Goal: Task Accomplishment & Management: Manage account settings

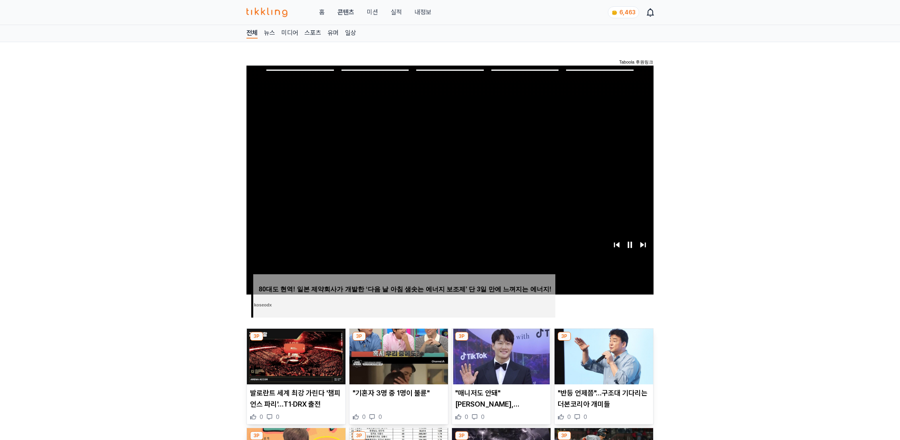
scroll to position [32, 0]
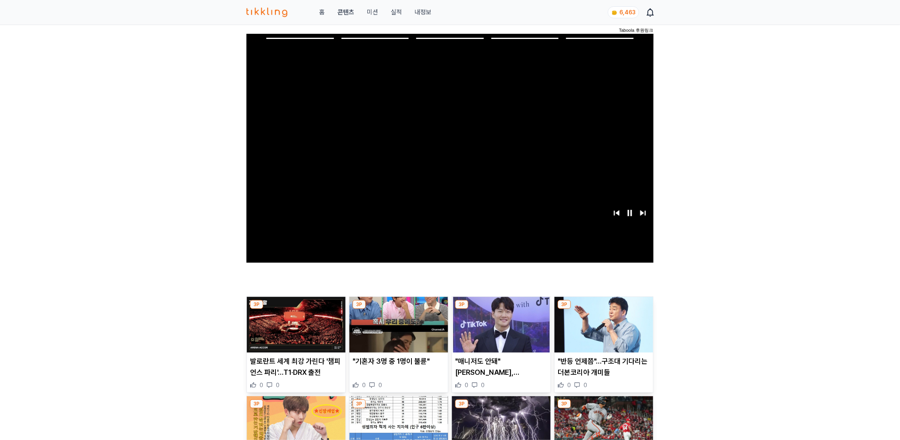
click at [350, 14] on link "콘텐츠" at bounding box center [345, 13] width 17 height 10
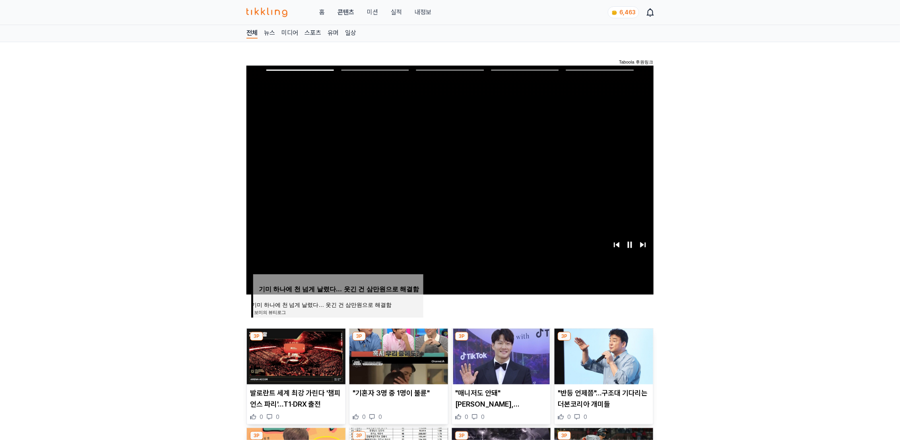
click at [249, 33] on link "전체" at bounding box center [251, 33] width 11 height 10
click at [270, 33] on link "뉴스" at bounding box center [269, 33] width 11 height 10
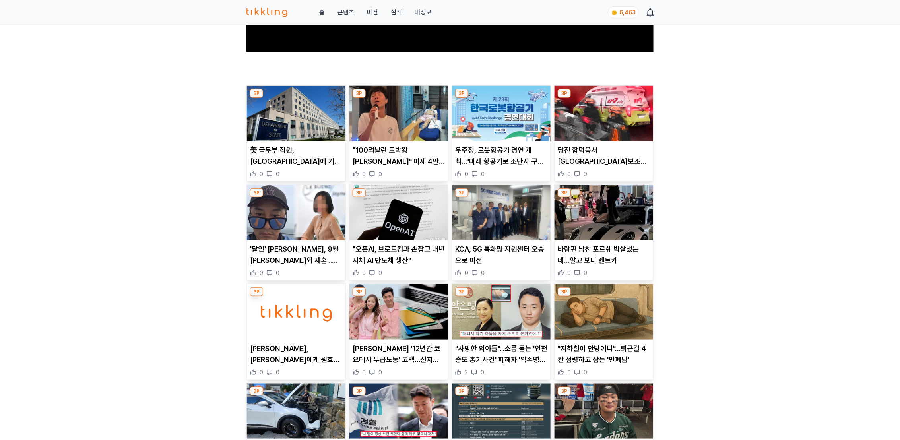
scroll to position [244, 0]
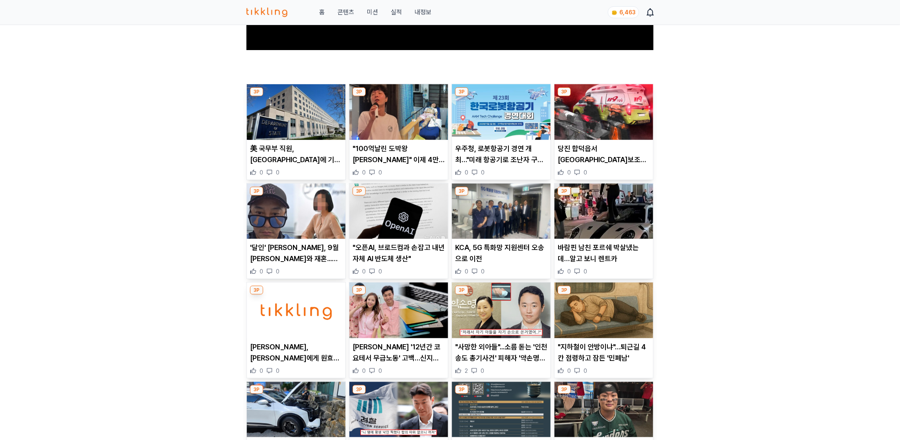
click at [317, 106] on img at bounding box center [296, 112] width 99 height 56
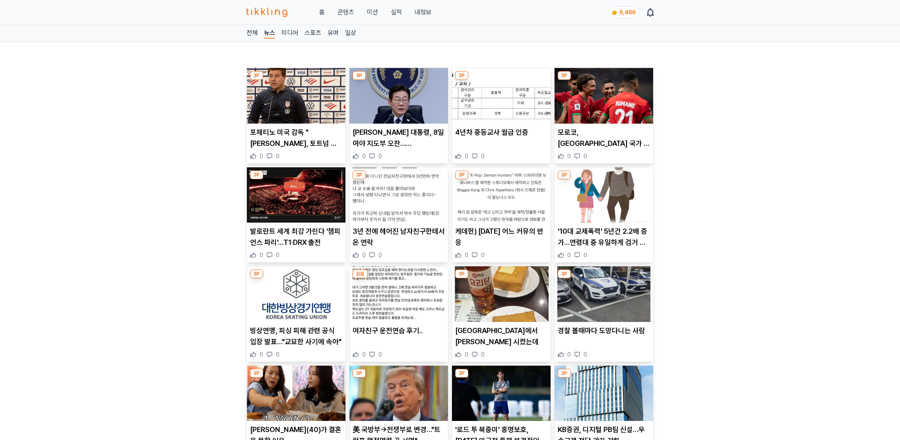
scroll to position [32, 0]
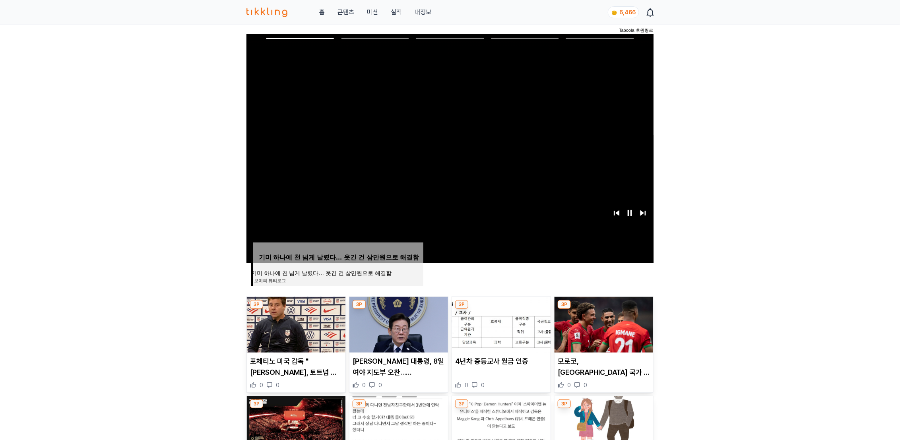
click at [400, 328] on img at bounding box center [398, 325] width 99 height 56
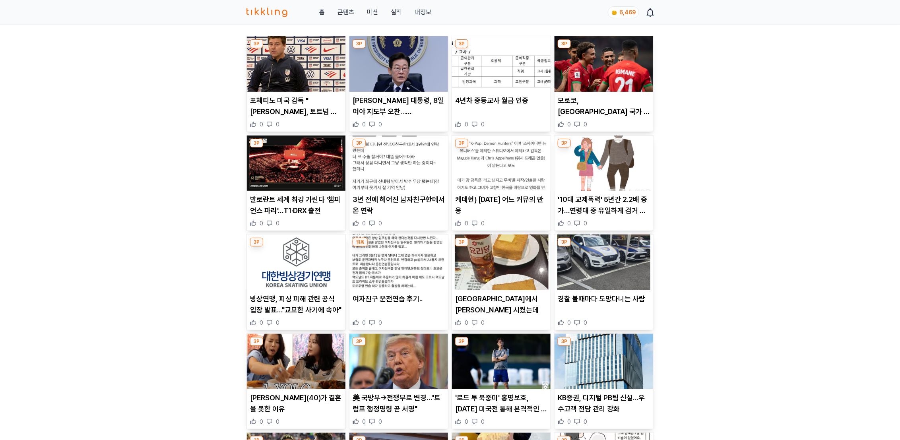
scroll to position [32, 0]
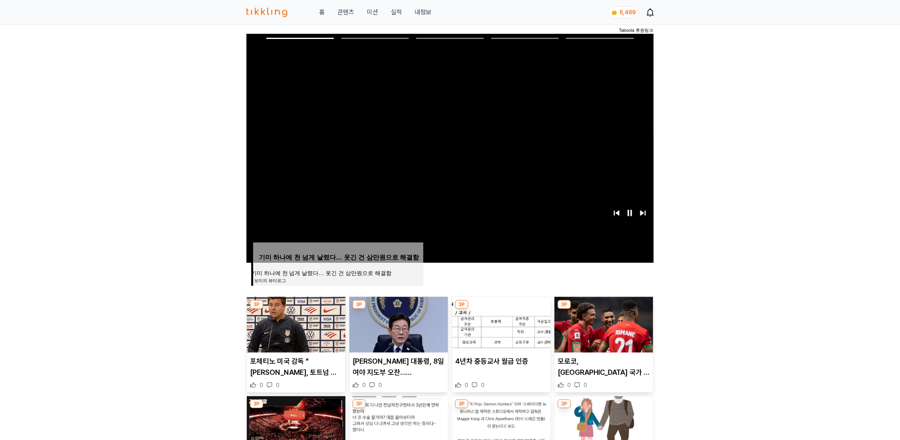
click at [509, 338] on img at bounding box center [501, 325] width 99 height 56
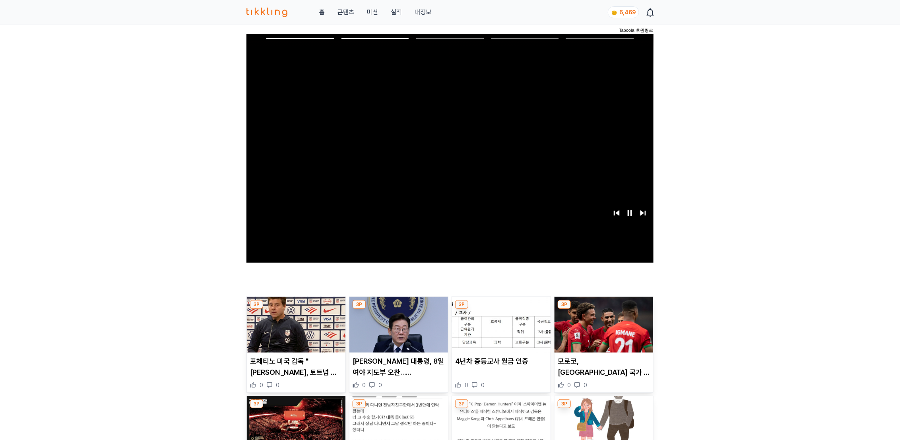
click at [617, 338] on img at bounding box center [603, 325] width 99 height 56
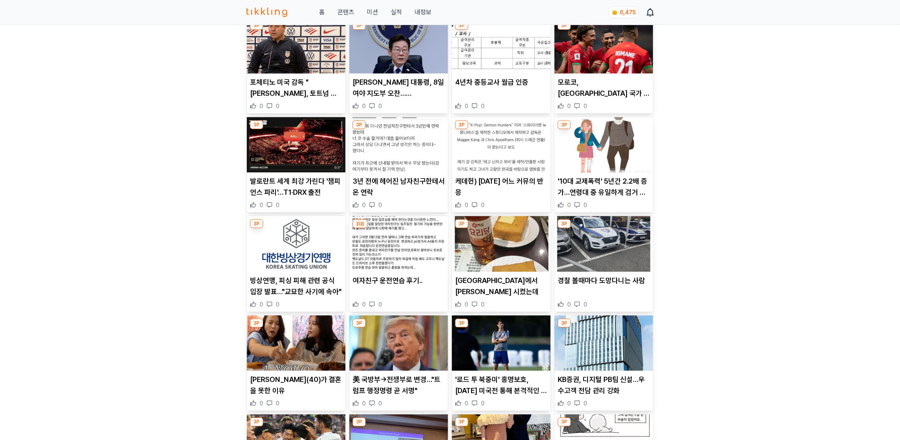
scroll to position [337, 0]
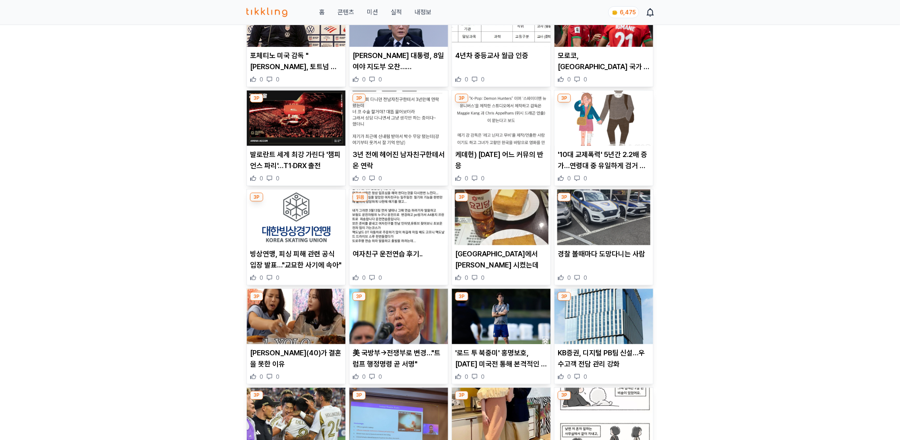
click at [285, 112] on img at bounding box center [296, 119] width 99 height 56
click at [389, 116] on img at bounding box center [398, 119] width 99 height 56
click at [517, 123] on img at bounding box center [501, 119] width 99 height 56
click at [598, 126] on img at bounding box center [603, 119] width 99 height 56
click at [304, 226] on img at bounding box center [296, 218] width 99 height 56
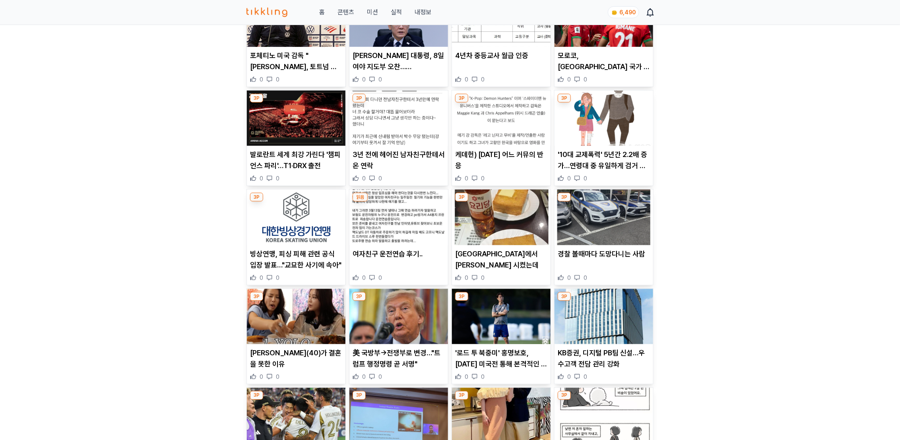
click at [391, 234] on img at bounding box center [398, 218] width 99 height 56
click at [300, 317] on img at bounding box center [296, 317] width 99 height 56
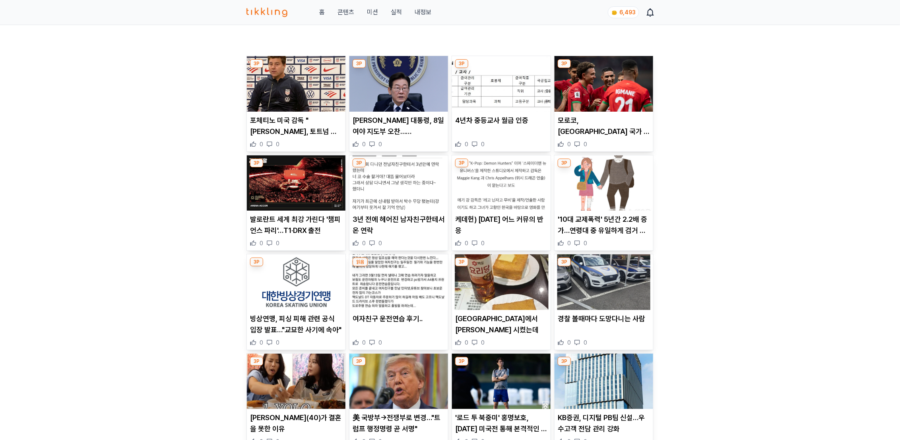
scroll to position [32, 0]
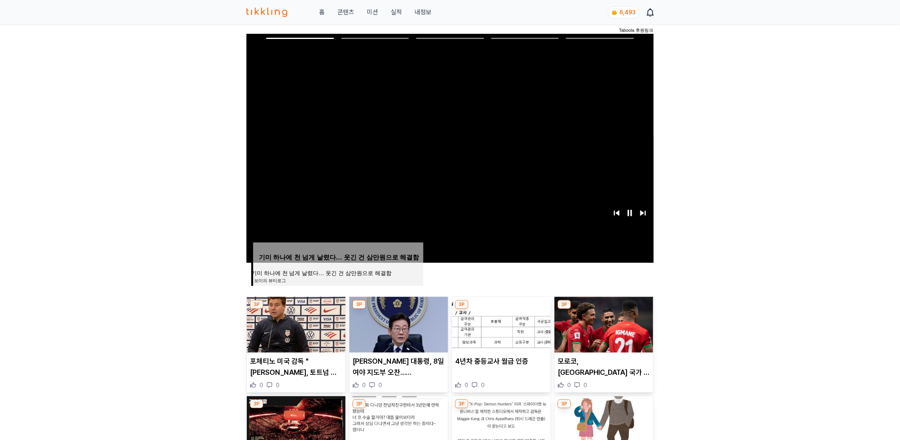
click at [627, 10] on span "6,493" at bounding box center [627, 12] width 16 height 6
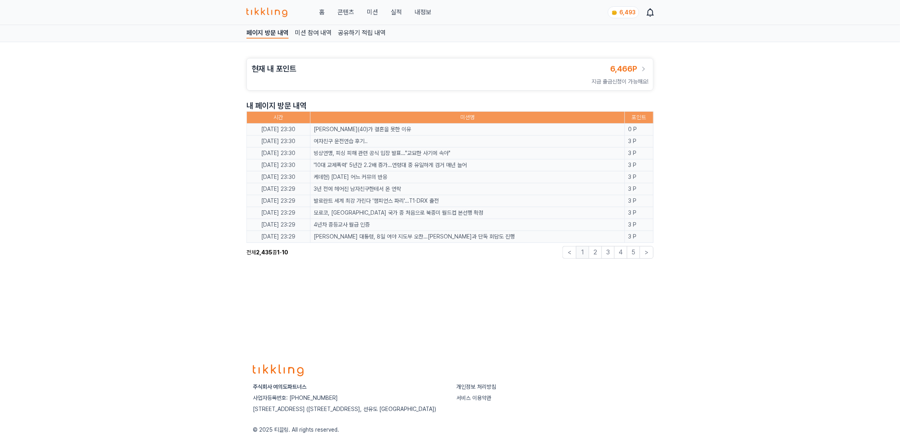
click at [412, 12] on div "홈 콘텐츠 미션 실적 내정보" at bounding box center [338, 13] width 185 height 10
click at [420, 12] on link "내정보" at bounding box center [422, 13] width 17 height 10
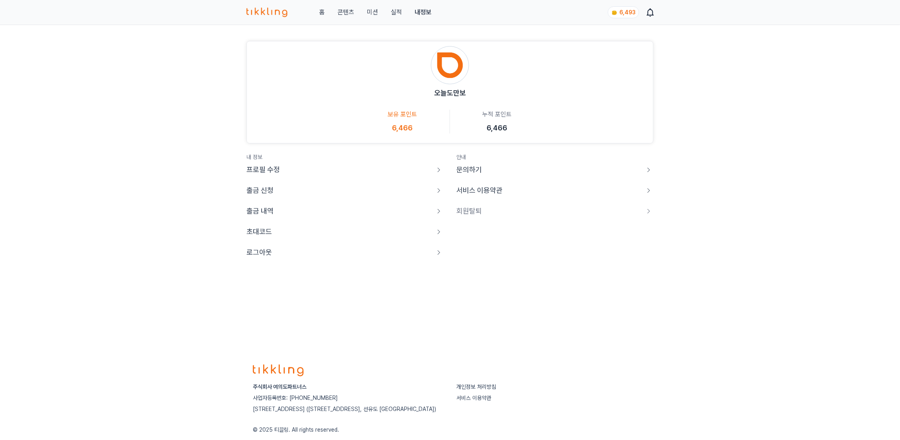
click at [261, 252] on p "로그아웃" at bounding box center [258, 252] width 25 height 11
